Goal: Task Accomplishment & Management: Manage account settings

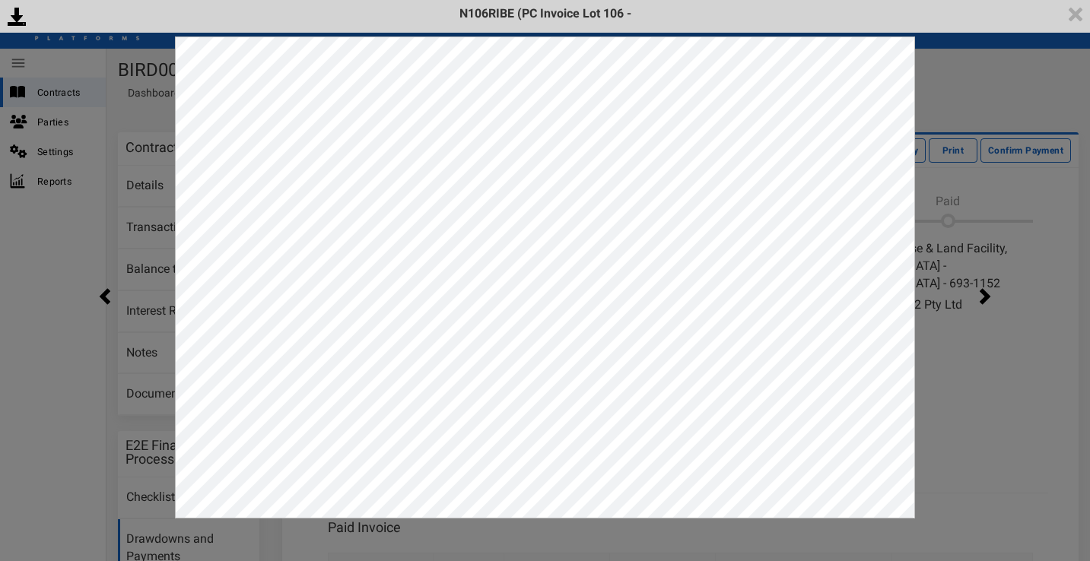
scroll to position [300, 0]
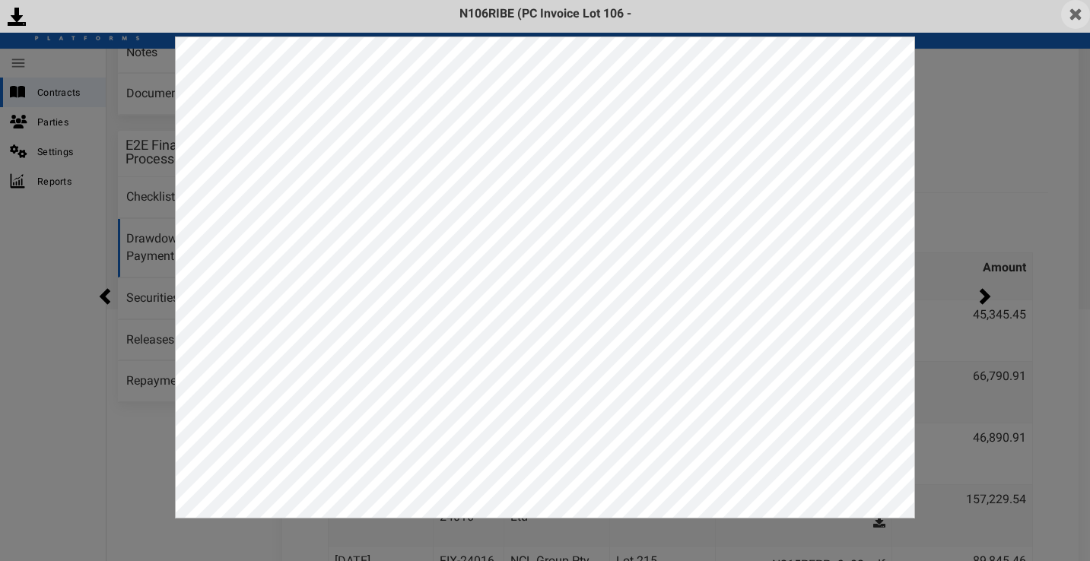
click at [1069, 14] on img at bounding box center [1075, 14] width 29 height 29
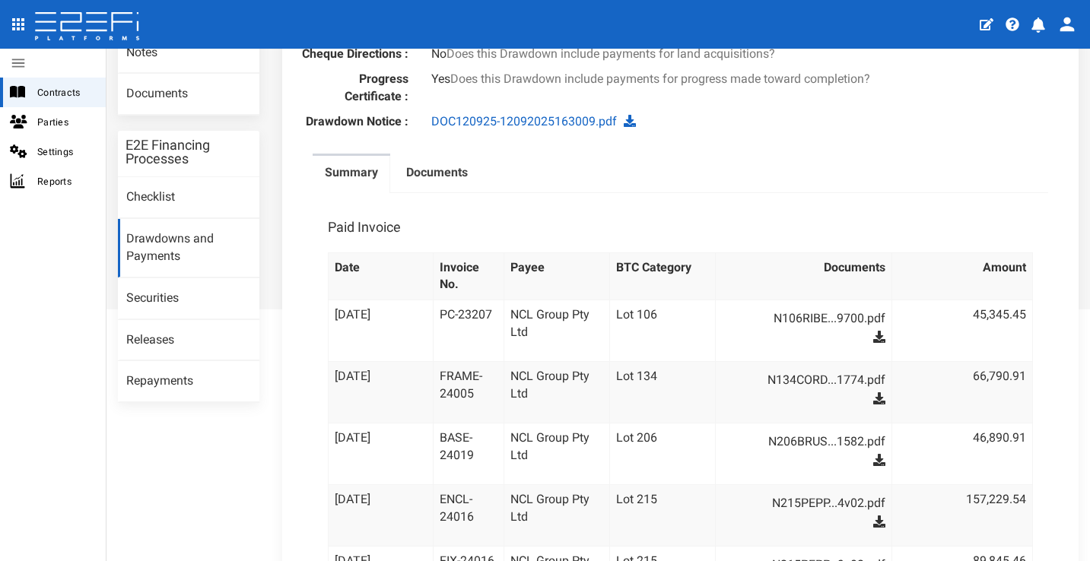
scroll to position [297, 0]
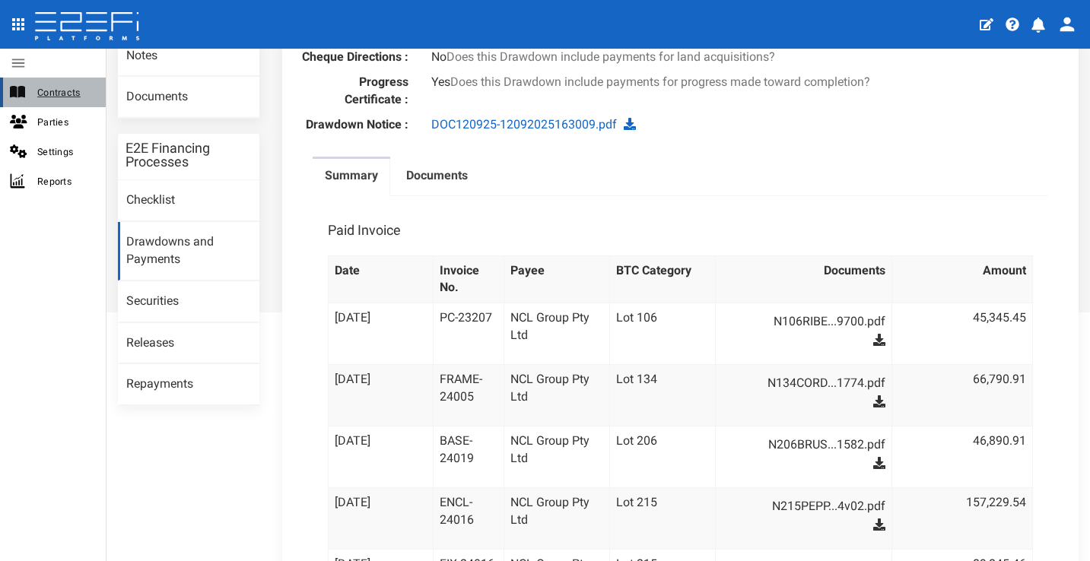
click at [69, 85] on span "Contracts" at bounding box center [65, 92] width 56 height 17
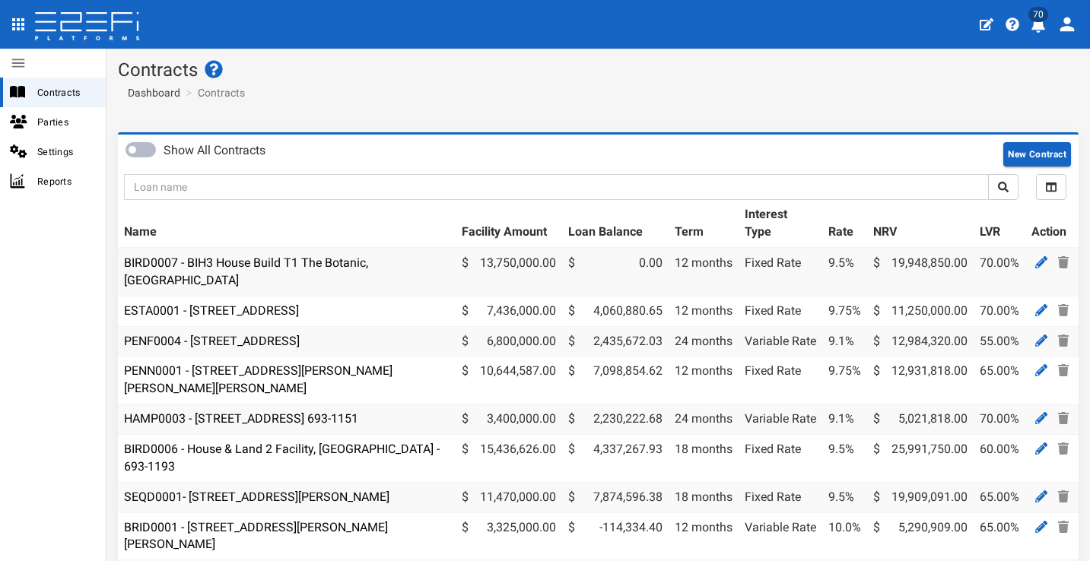
click at [1038, 30] on icon "profile" at bounding box center [1039, 24] width 14 height 15
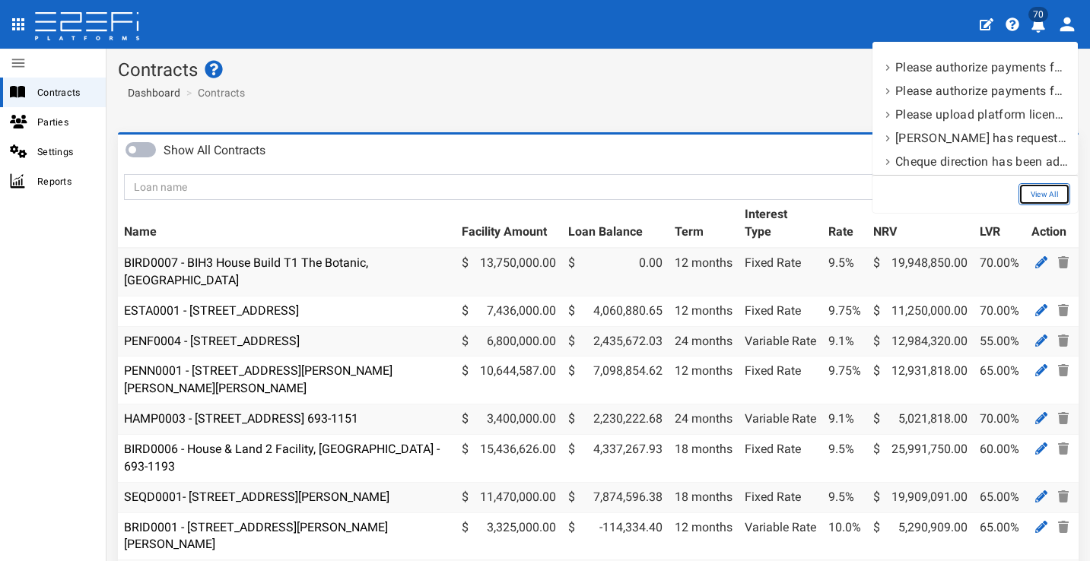
click at [1048, 190] on link "View All" at bounding box center [1045, 194] width 52 height 22
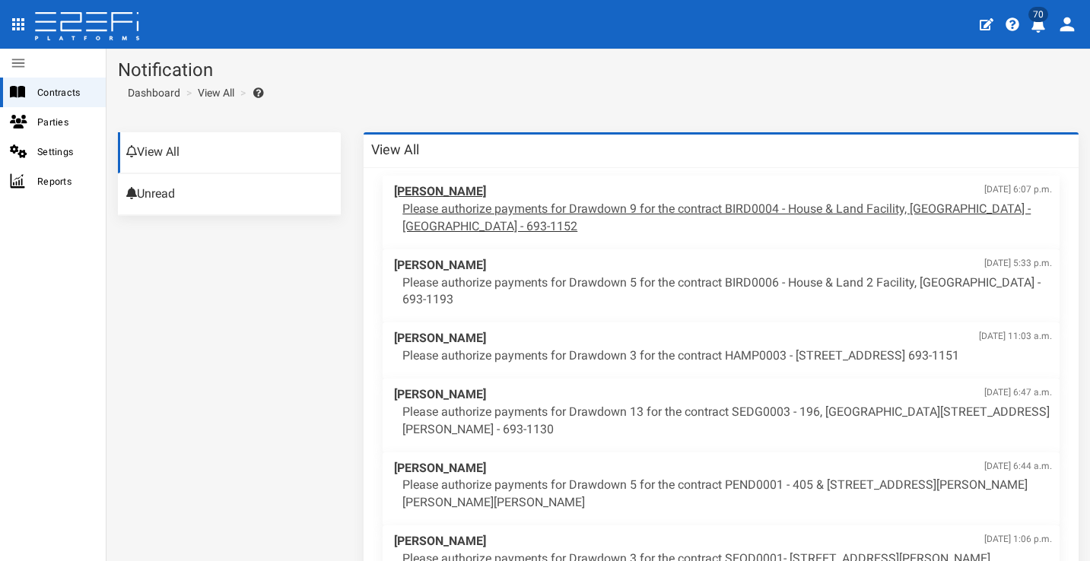
click at [765, 207] on p "Please authorize payments for Drawdown 9 for the contract BIRD0004 - House & La…" at bounding box center [727, 218] width 650 height 35
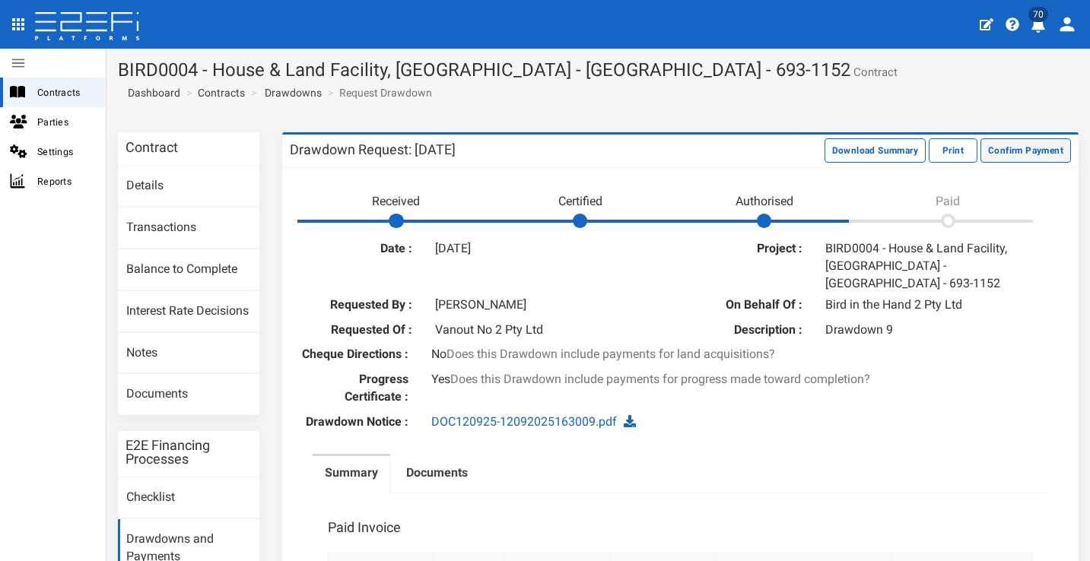
click at [1019, 155] on button "Confirm Payment" at bounding box center [1026, 150] width 91 height 24
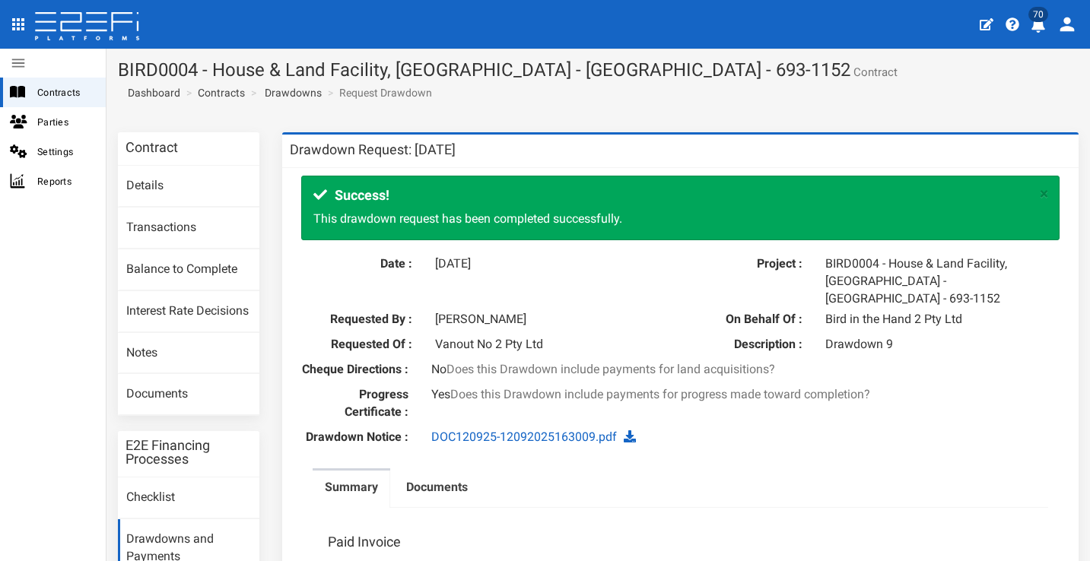
click at [1039, 30] on icon "profile" at bounding box center [1038, 24] width 15 height 15
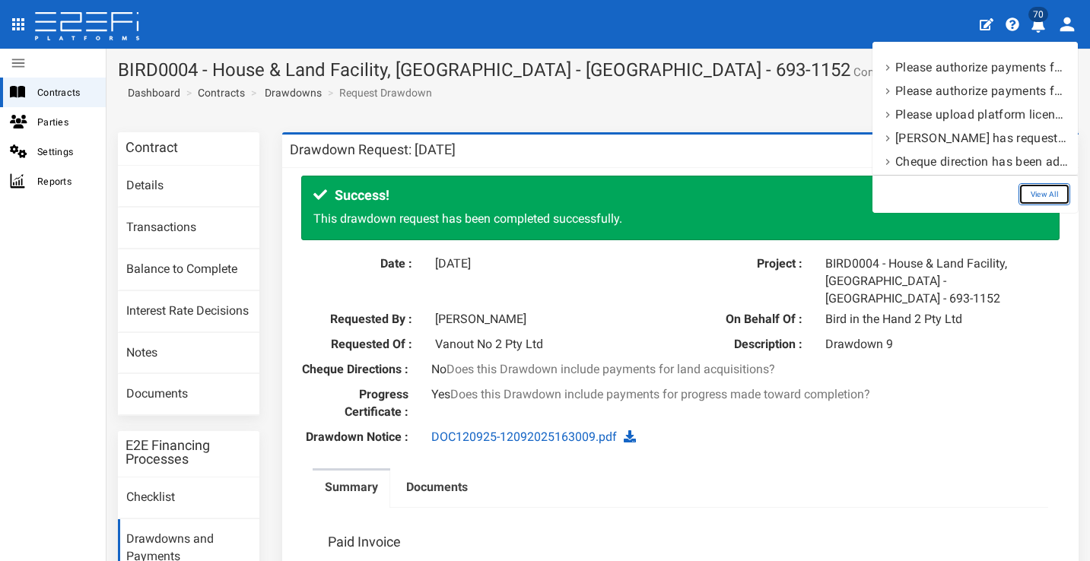
click at [1051, 196] on link "View All" at bounding box center [1045, 194] width 52 height 22
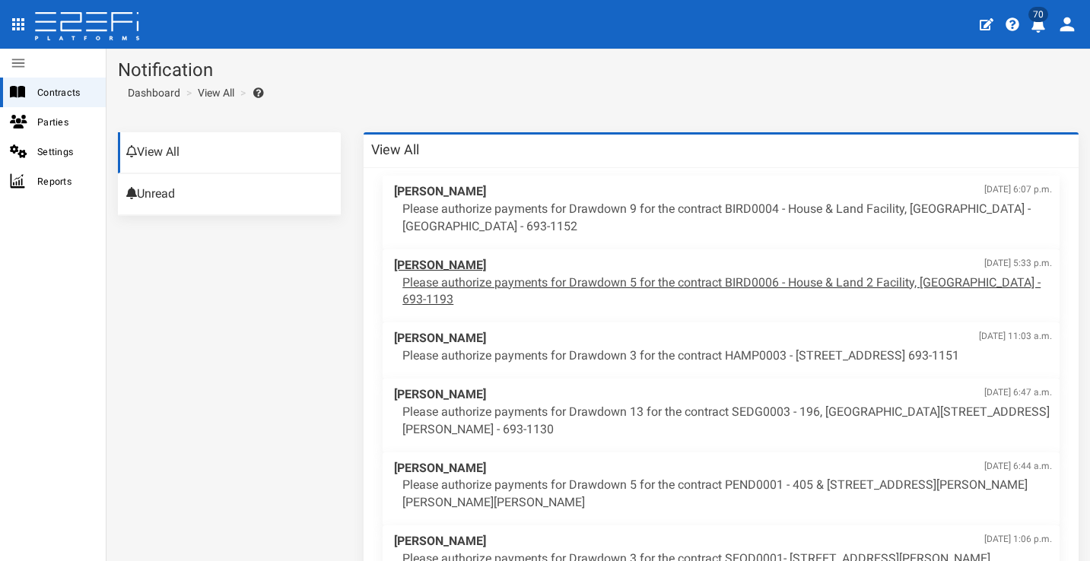
click at [719, 269] on span "Jeff Rogers Sept. 23, 2025, 5:33 p.m." at bounding box center [723, 265] width 658 height 17
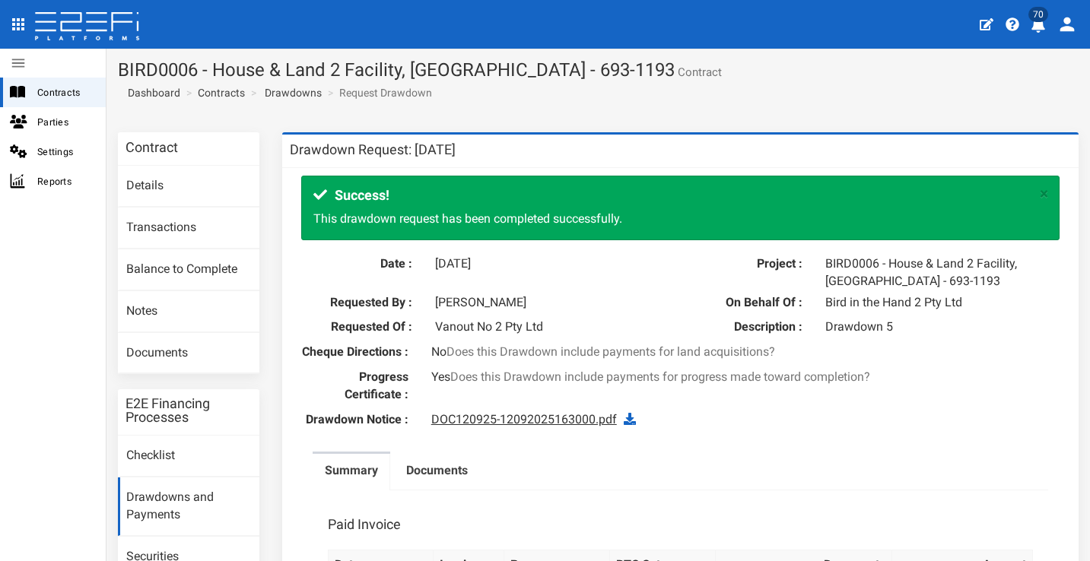
click at [546, 424] on link "DOC120925-12092025163000.pdf" at bounding box center [524, 419] width 186 height 14
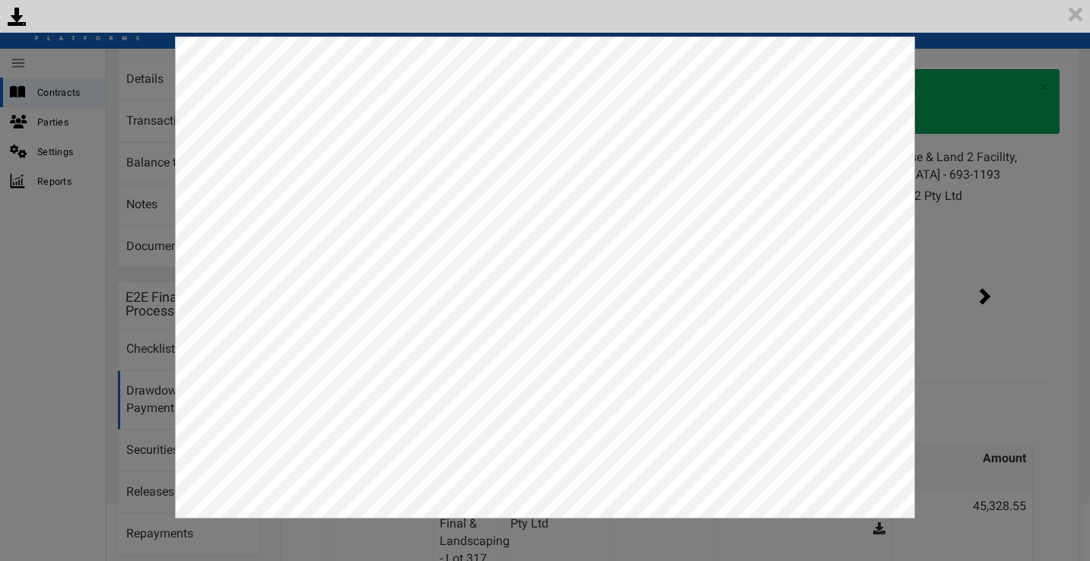
scroll to position [110, 0]
click at [1070, 17] on img at bounding box center [1075, 14] width 29 height 29
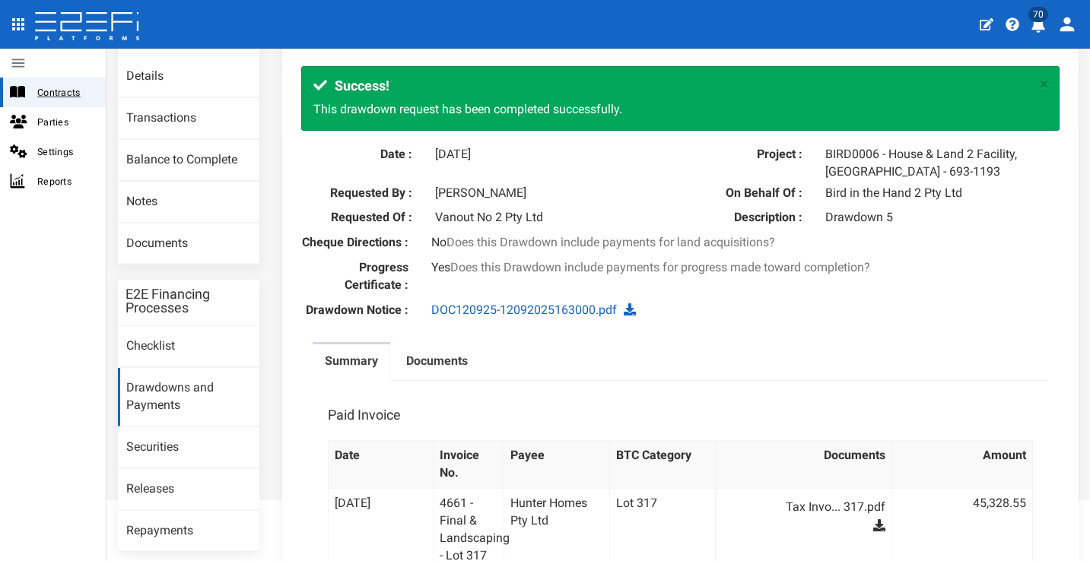
click at [67, 94] on span "Contracts" at bounding box center [65, 92] width 56 height 17
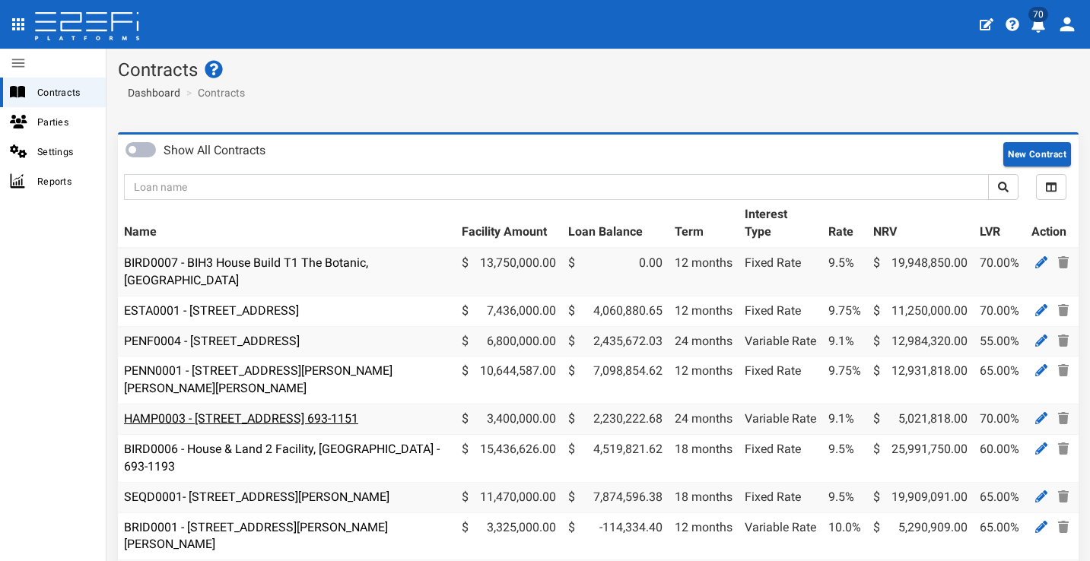
click at [309, 412] on link "HAMP0003 - [STREET_ADDRESS] 693-1151" at bounding box center [241, 419] width 234 height 14
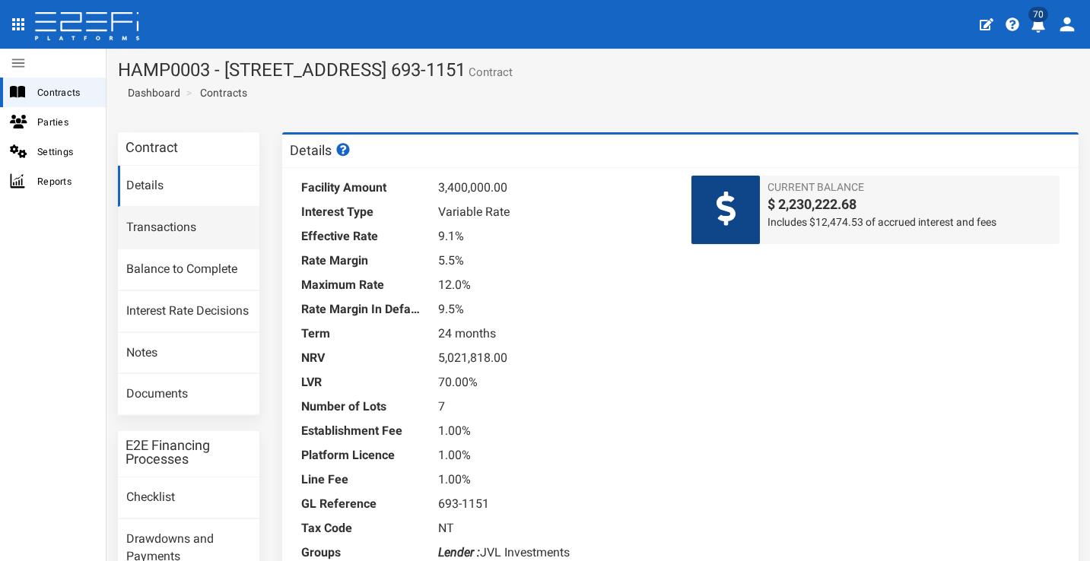
click at [215, 218] on link "Transactions" at bounding box center [188, 228] width 141 height 41
click at [72, 95] on span "Contracts" at bounding box center [65, 92] width 56 height 17
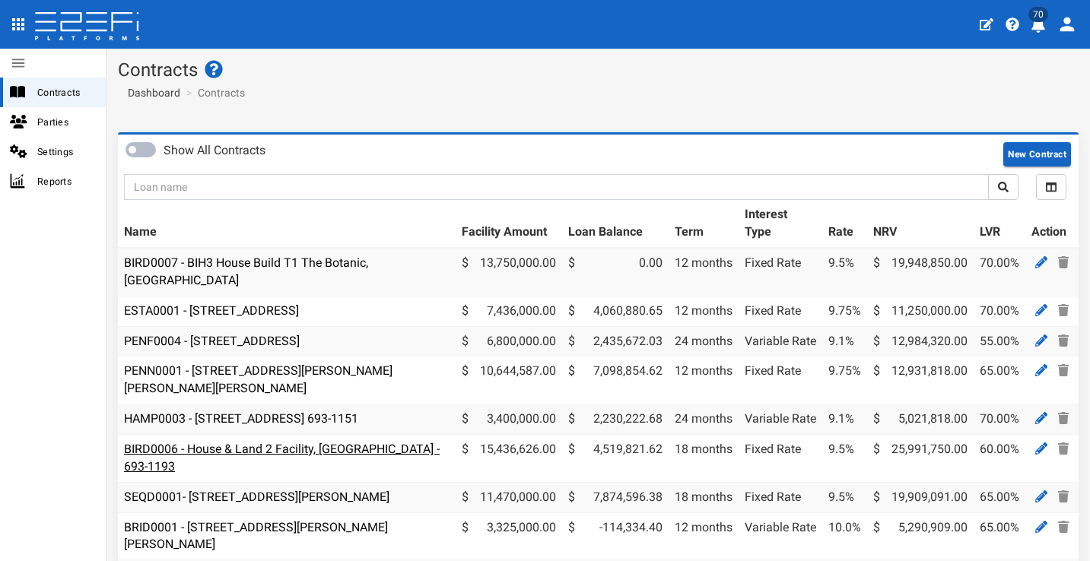
click at [373, 442] on link "BIRD0006 - House & Land 2 Facility, [GEOGRAPHIC_DATA] - 693-1193" at bounding box center [282, 458] width 316 height 32
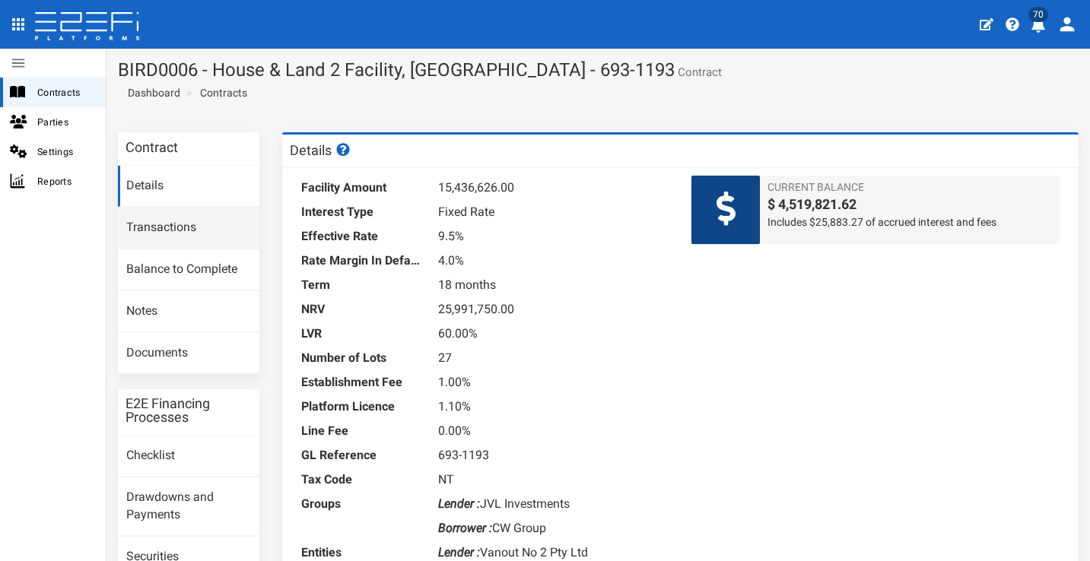
click at [227, 224] on link "Transactions" at bounding box center [188, 228] width 141 height 41
click at [81, 96] on span "Contracts" at bounding box center [65, 92] width 56 height 17
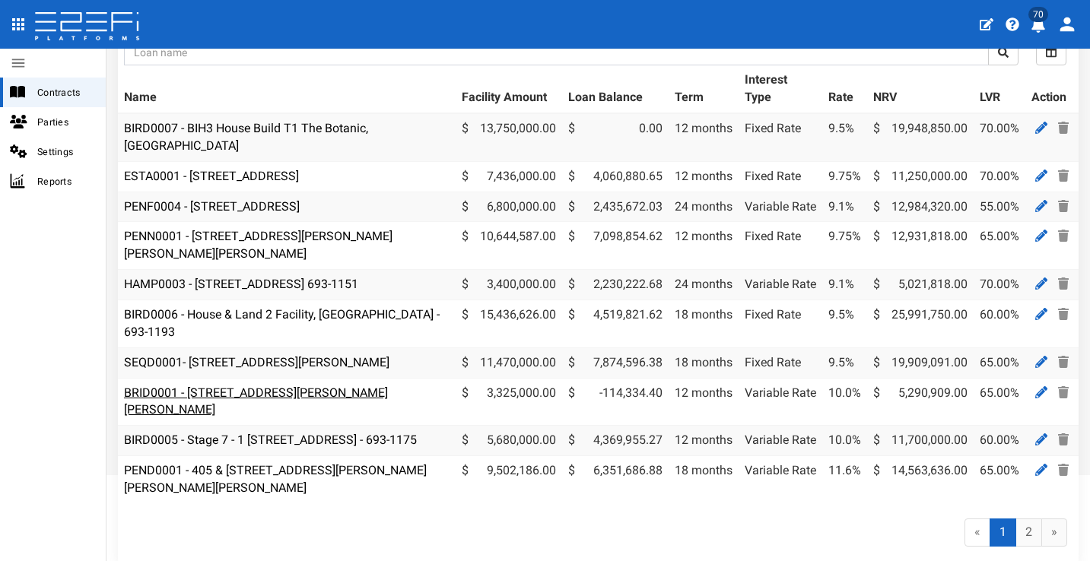
scroll to position [138, 0]
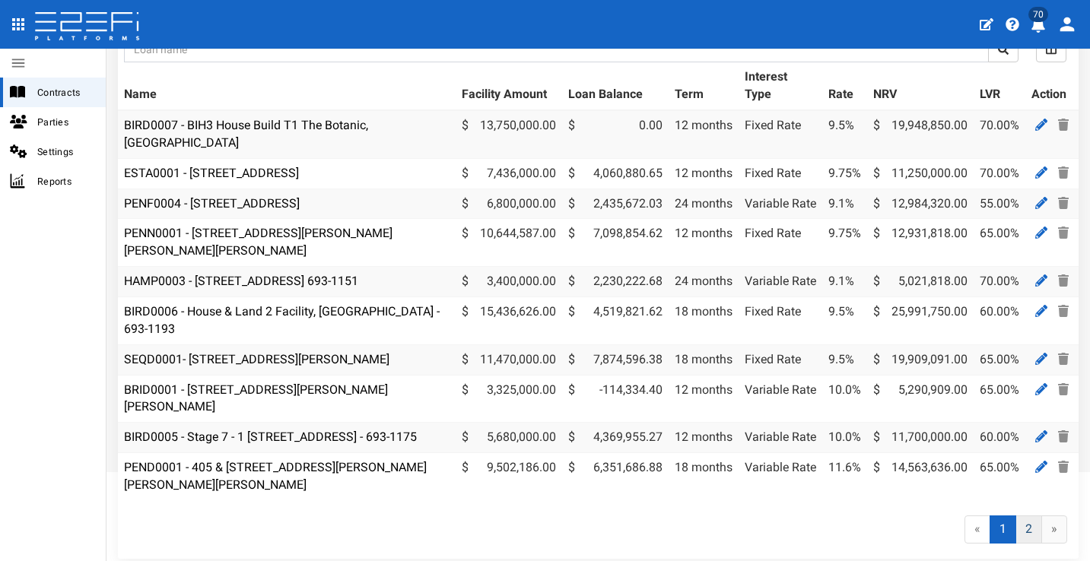
click at [1023, 523] on link "2" at bounding box center [1029, 530] width 27 height 28
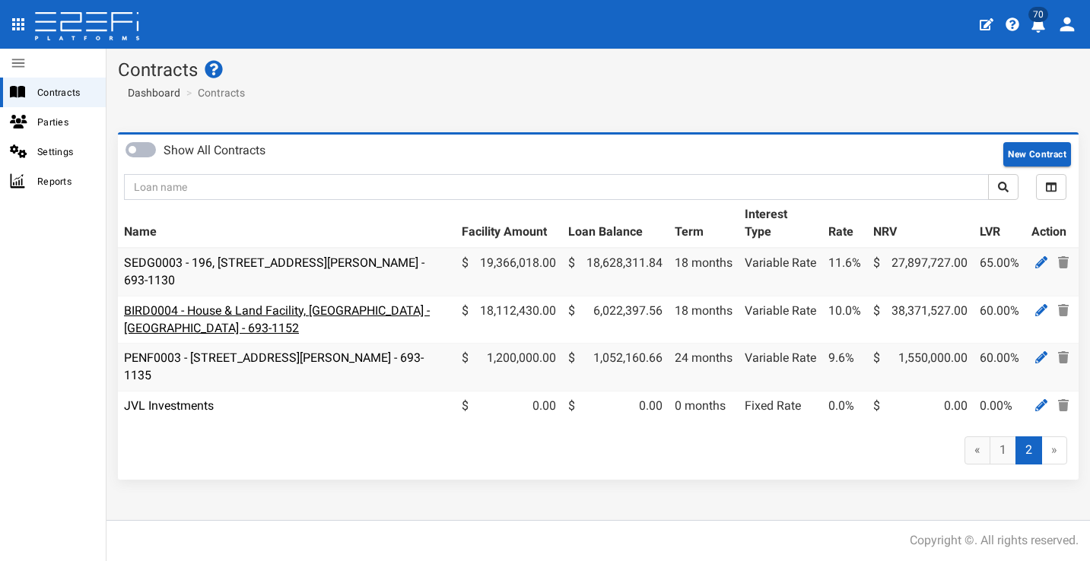
click at [326, 307] on link "BIRD0004 - House & Land Facility, Port Macquarie - VANT02 - 693-1152" at bounding box center [277, 320] width 306 height 32
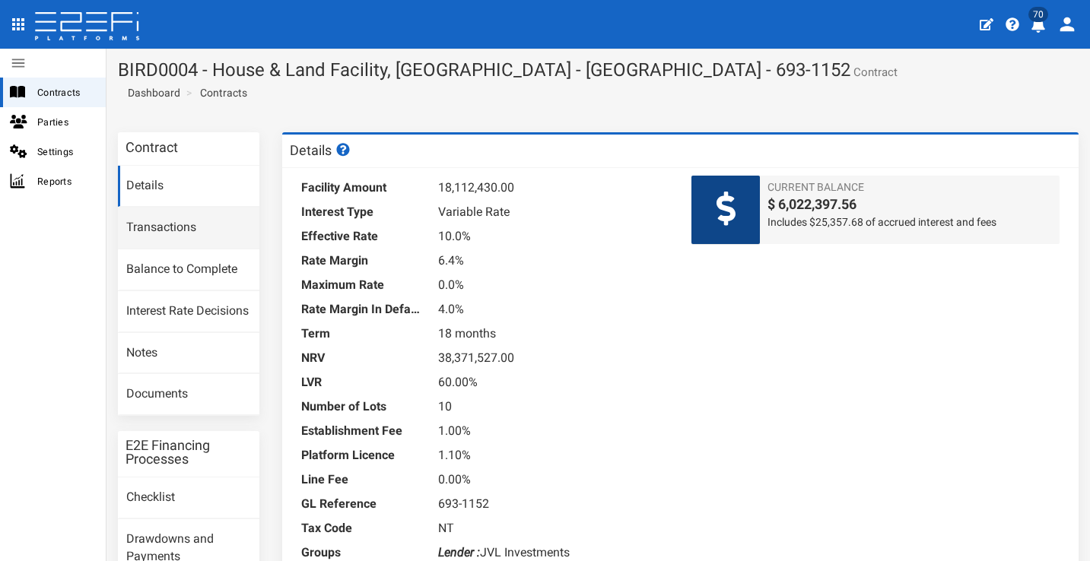
click at [234, 242] on link "Transactions" at bounding box center [188, 228] width 141 height 41
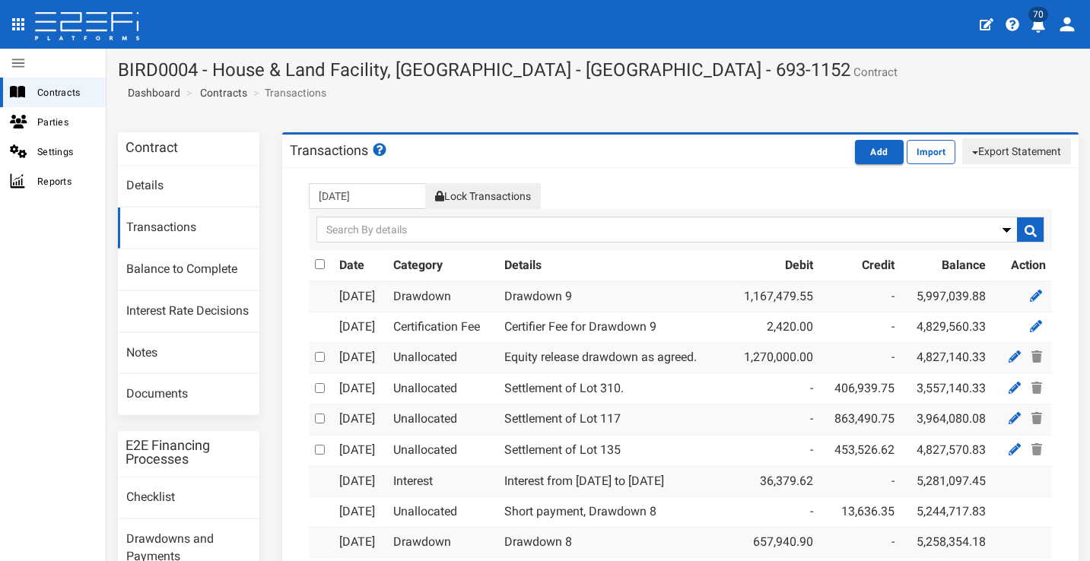
click at [706, 189] on div "[DATE] Lock Transactions [GEOGRAPHIC_DATA]" at bounding box center [680, 196] width 767 height 26
click at [679, 207] on div "[DATE] Lock Transactions [GEOGRAPHIC_DATA]" at bounding box center [680, 196] width 767 height 26
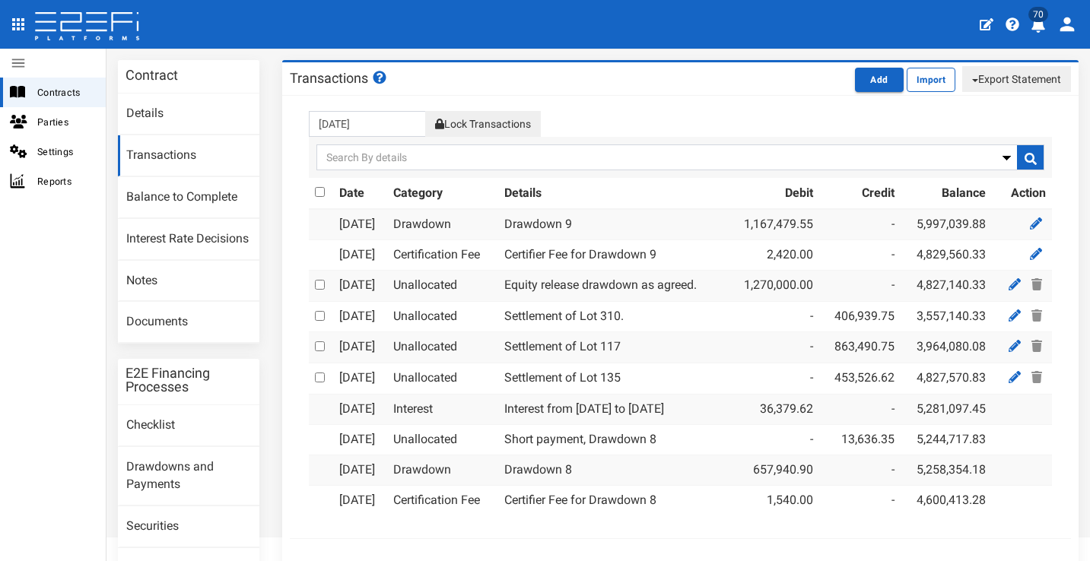
click at [674, 124] on div "[DATE] Lock Transactions [GEOGRAPHIC_DATA]" at bounding box center [680, 124] width 767 height 26
